Goal: Complete application form

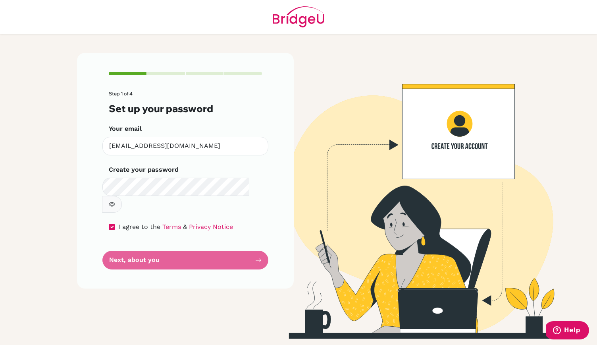
click at [247, 243] on form "Step 1 of 4 Set up your password Your email [EMAIL_ADDRESS][DOMAIN_NAME] Invali…" at bounding box center [185, 180] width 153 height 178
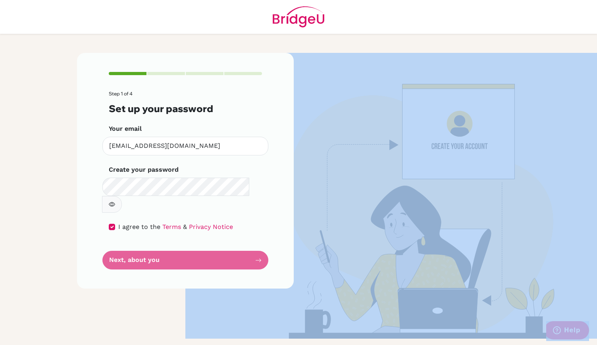
click at [247, 243] on form "Step 1 of 4 Set up your password Your email [EMAIL_ADDRESS][DOMAIN_NAME] Invali…" at bounding box center [185, 180] width 153 height 178
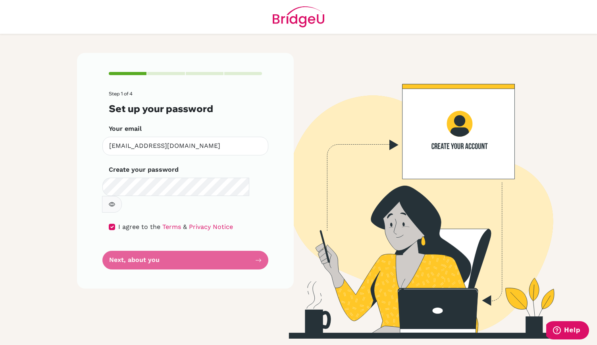
click at [272, 246] on div "Step 1 of 4 Set up your password Your email [EMAIL_ADDRESS][DOMAIN_NAME] Invali…" at bounding box center [185, 170] width 217 height 235
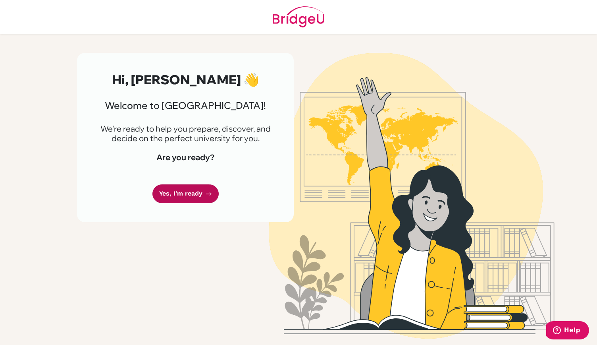
click at [195, 191] on link "Yes, I'm ready" at bounding box center [185, 193] width 66 height 19
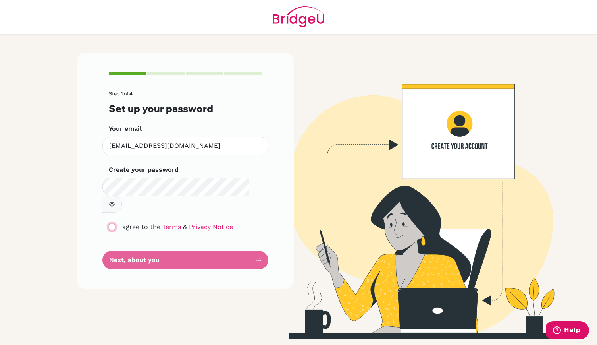
click at [114, 224] on input "checkbox" at bounding box center [112, 227] width 6 height 6
checkbox input "true"
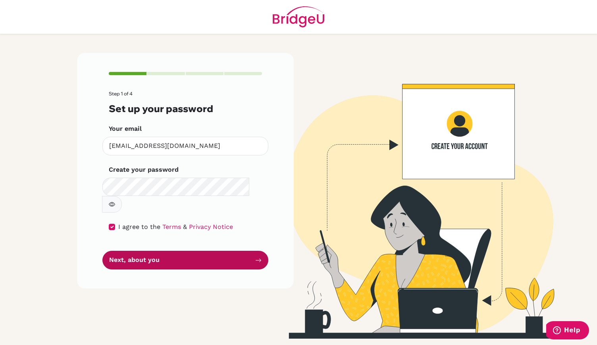
click at [185, 251] on button "Next, about you" at bounding box center [185, 260] width 166 height 19
